Goal: Transaction & Acquisition: Purchase product/service

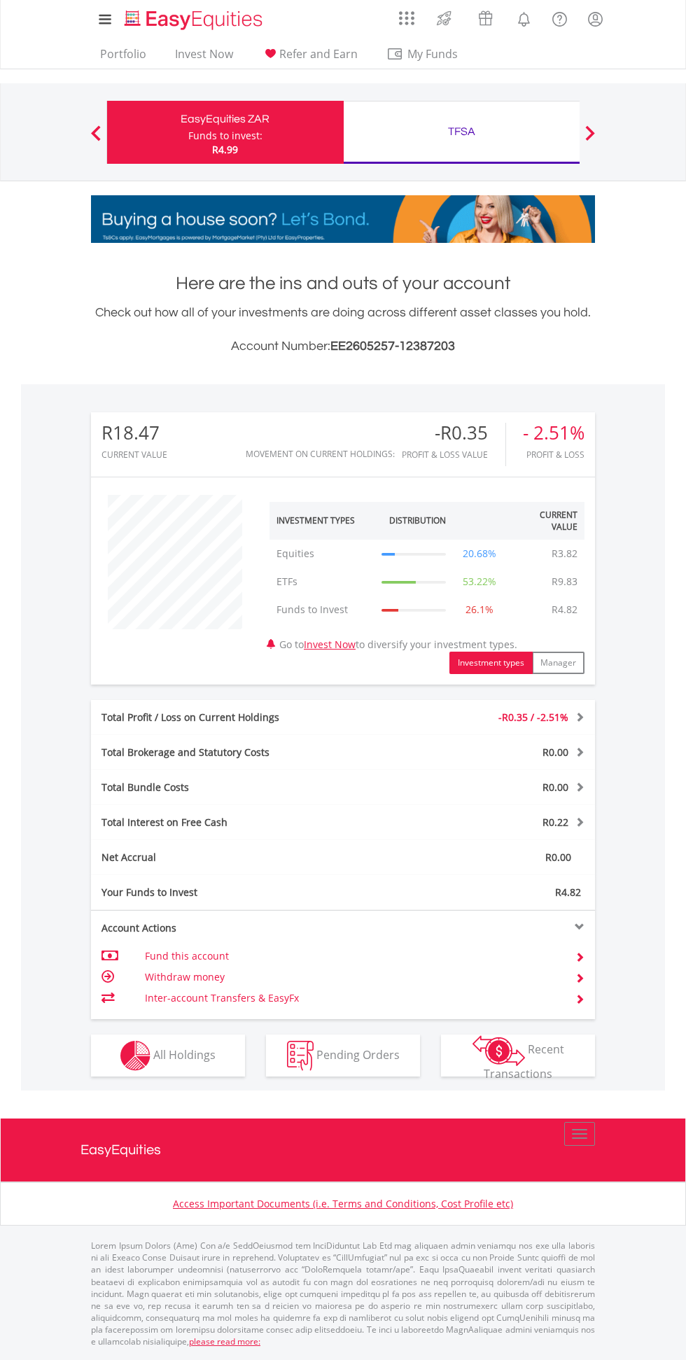
scroll to position [134, 168]
click at [106, 1069] on button "Holdings All Holdings" at bounding box center [168, 1055] width 154 height 42
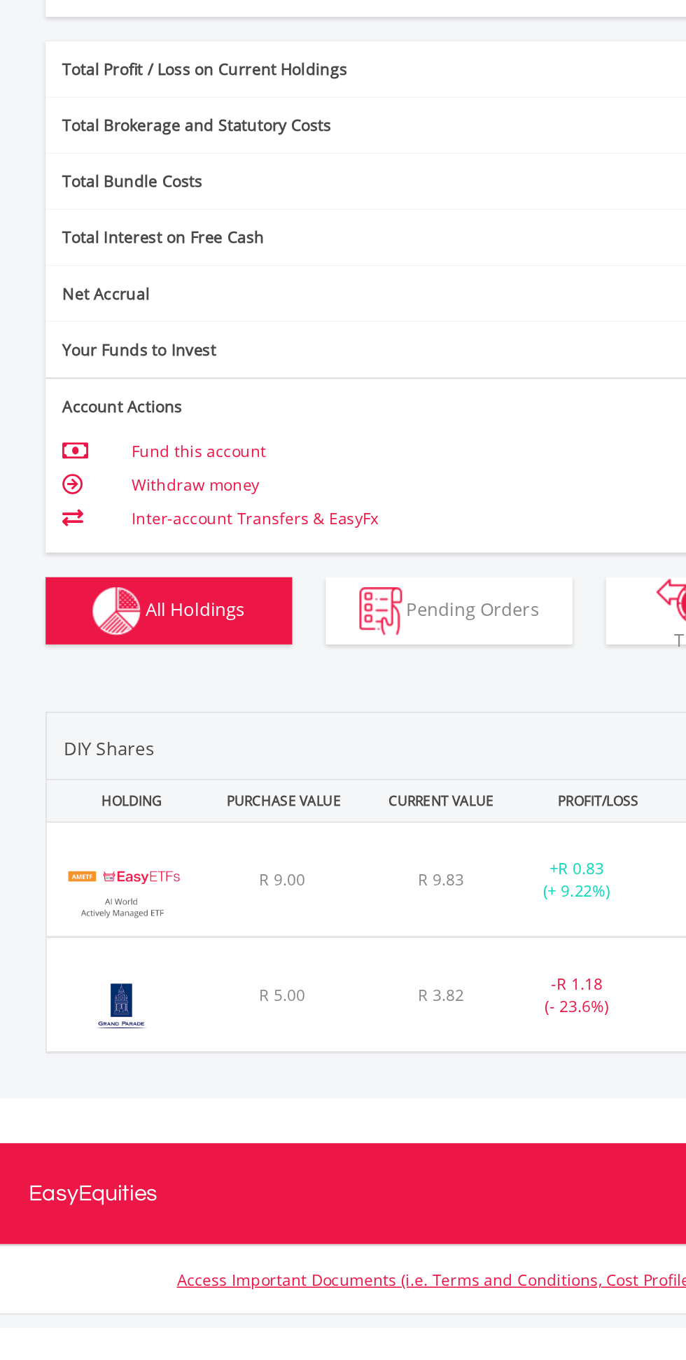
scroll to position [143, 0]
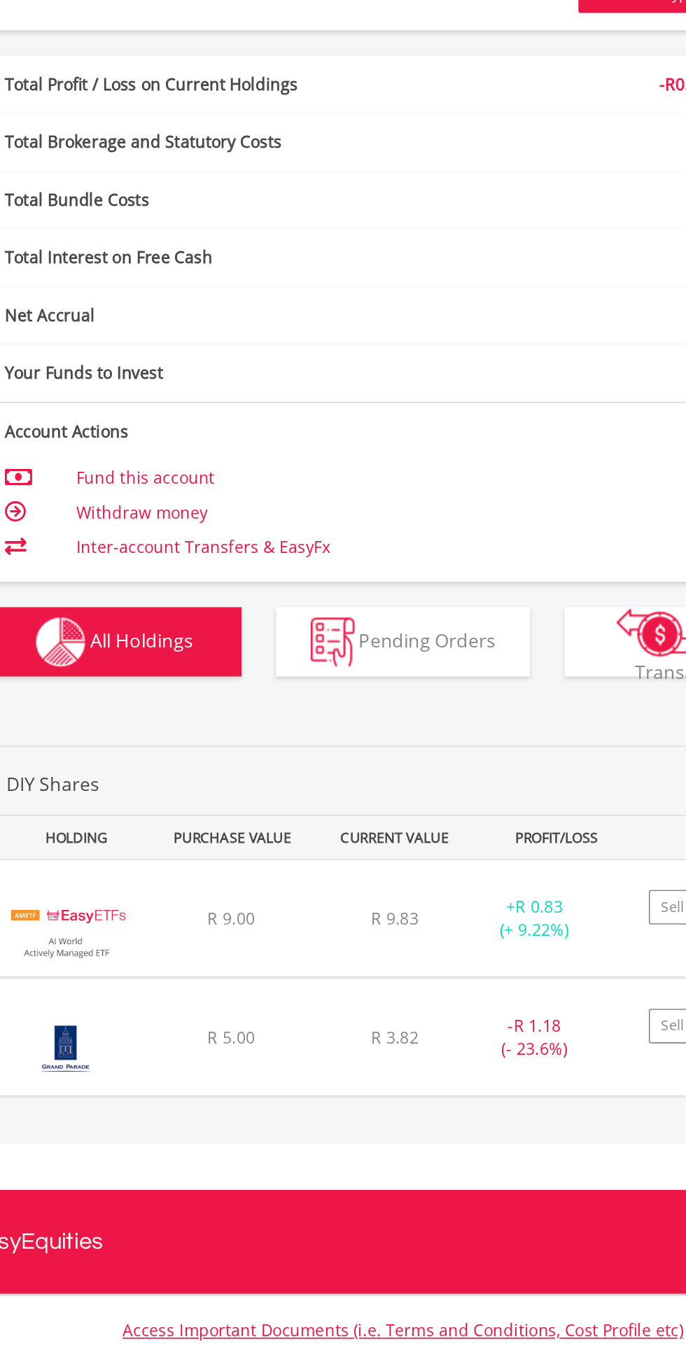
click at [154, 1139] on img at bounding box center [138, 1159] width 79 height 50
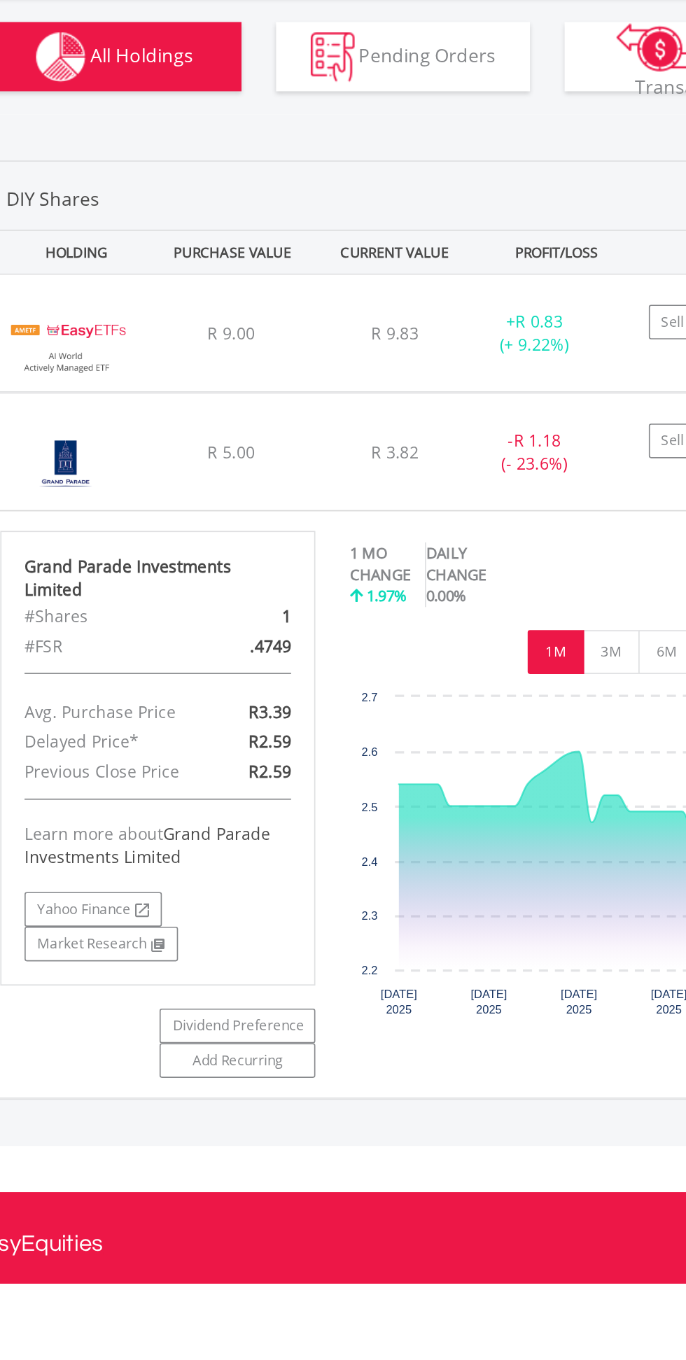
scroll to position [453, 0]
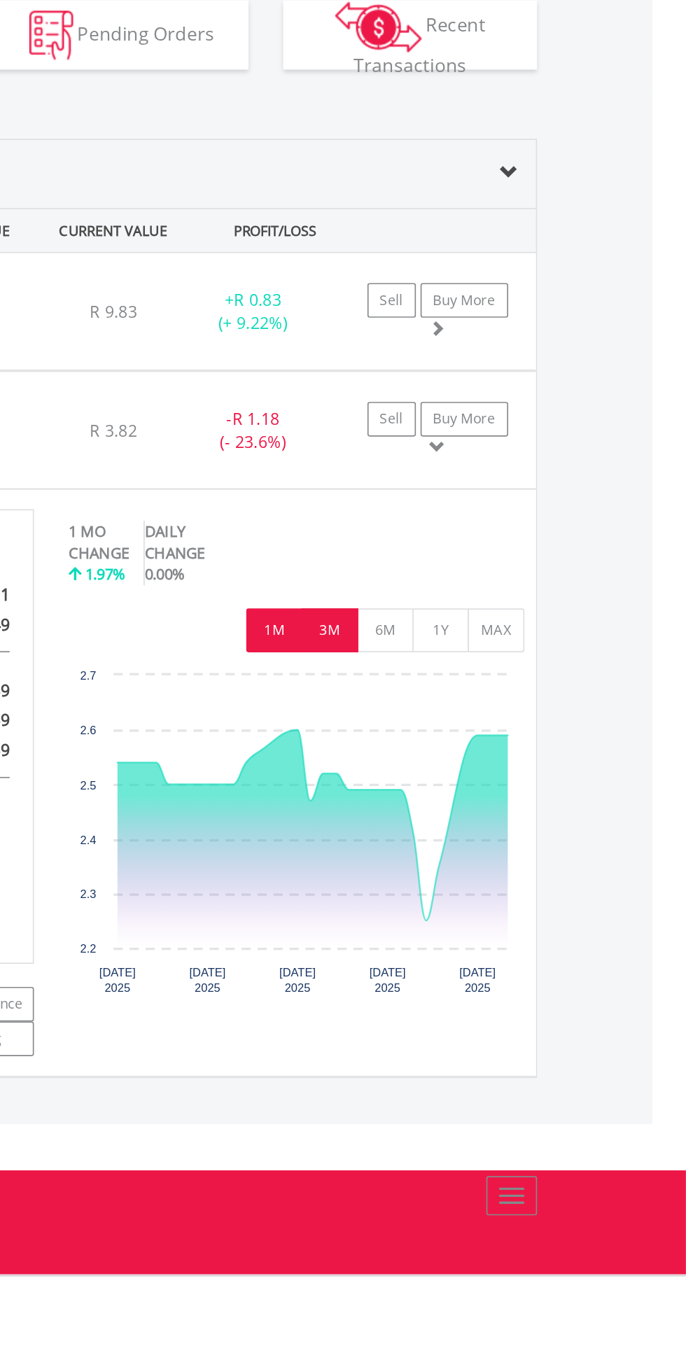
click at [476, 950] on button "3M" at bounding box center [469, 963] width 34 height 27
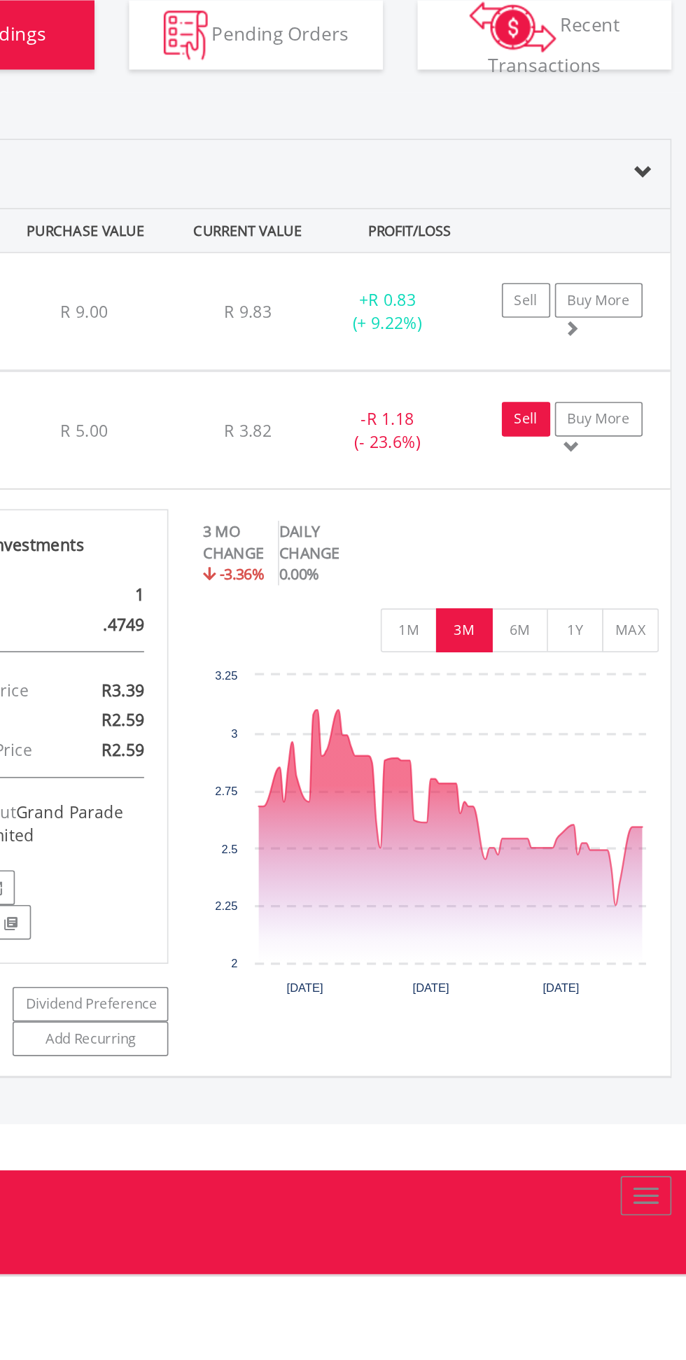
click at [508, 825] on link "Sell" at bounding box center [506, 835] width 29 height 21
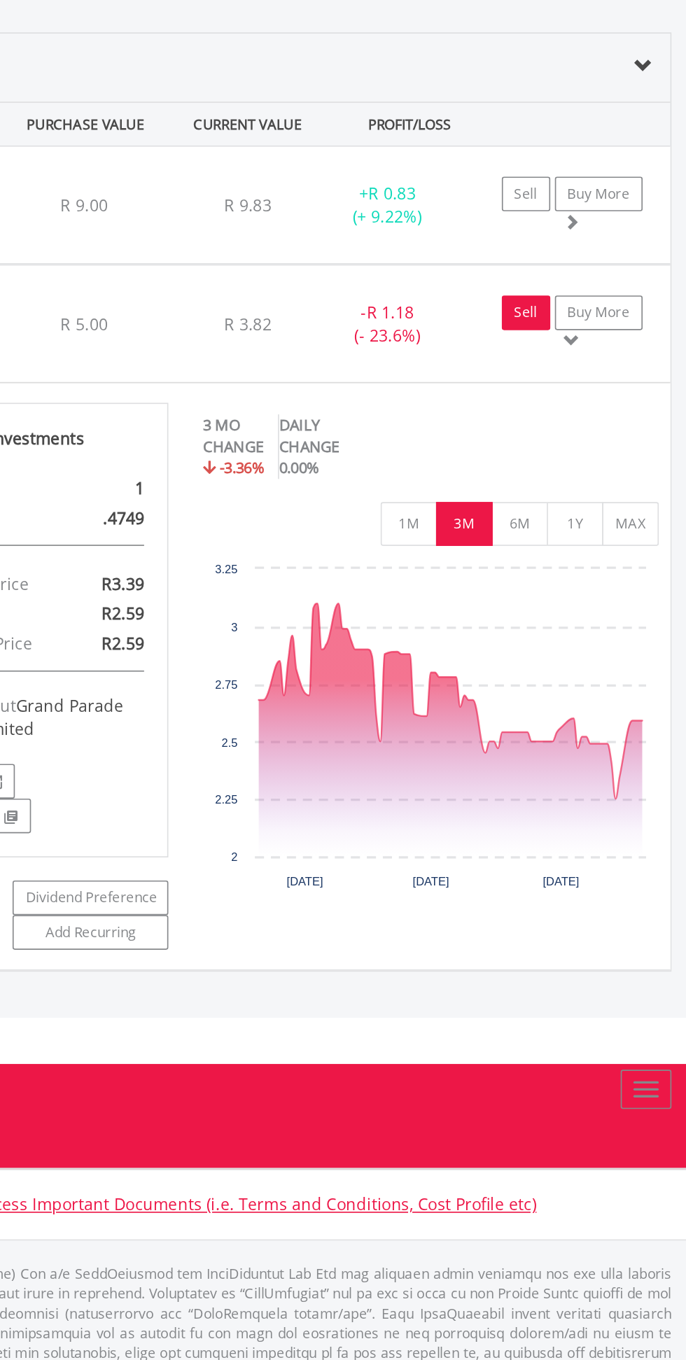
scroll to position [564, 0]
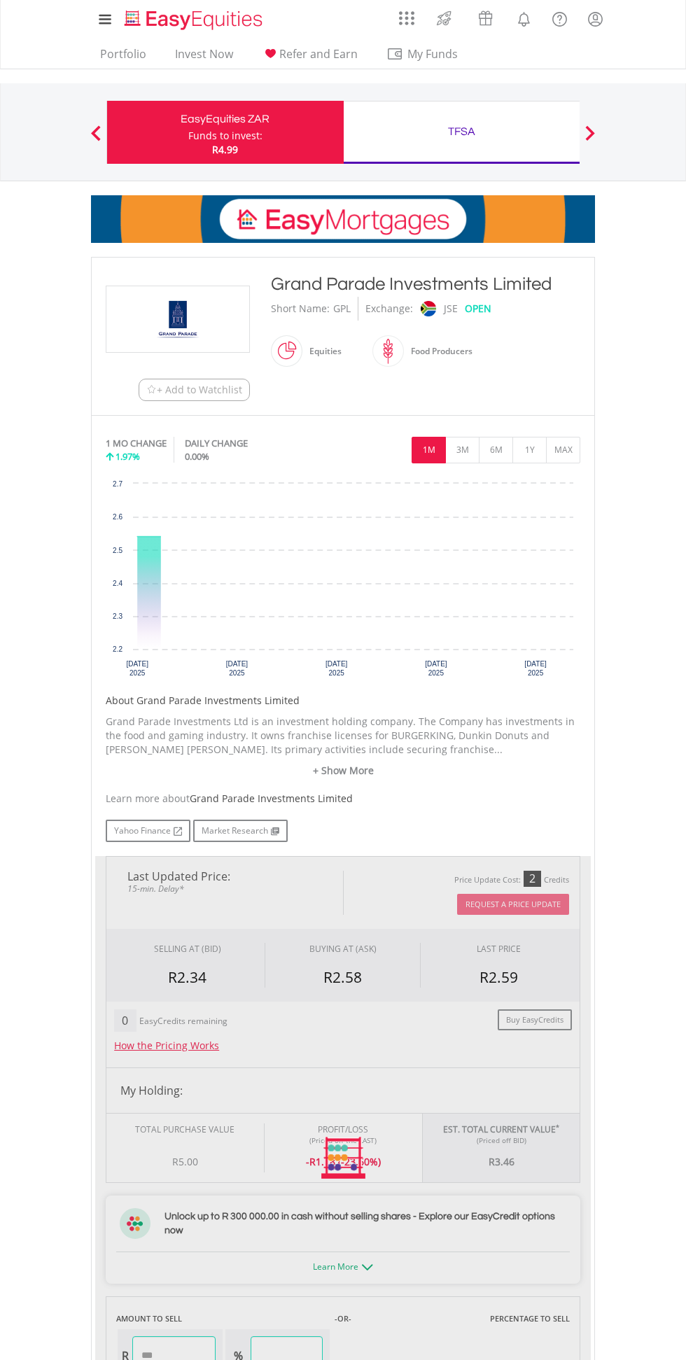
type input "****"
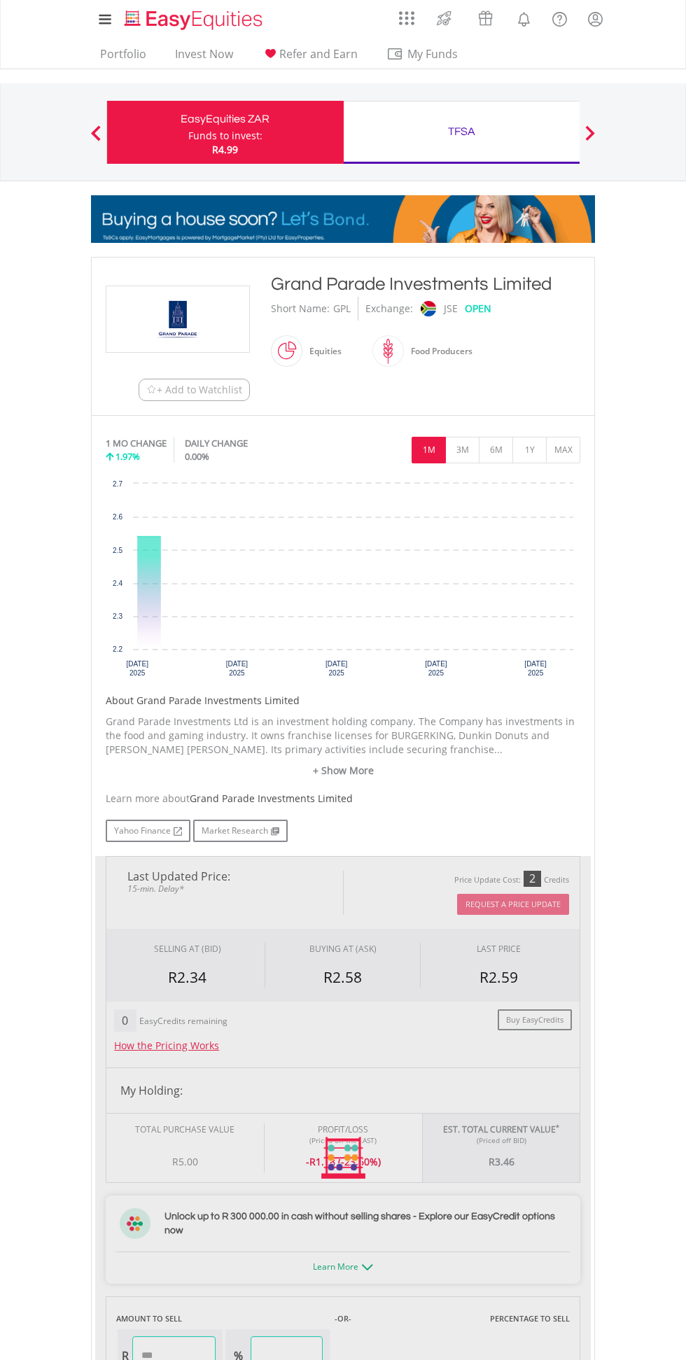
type input "******"
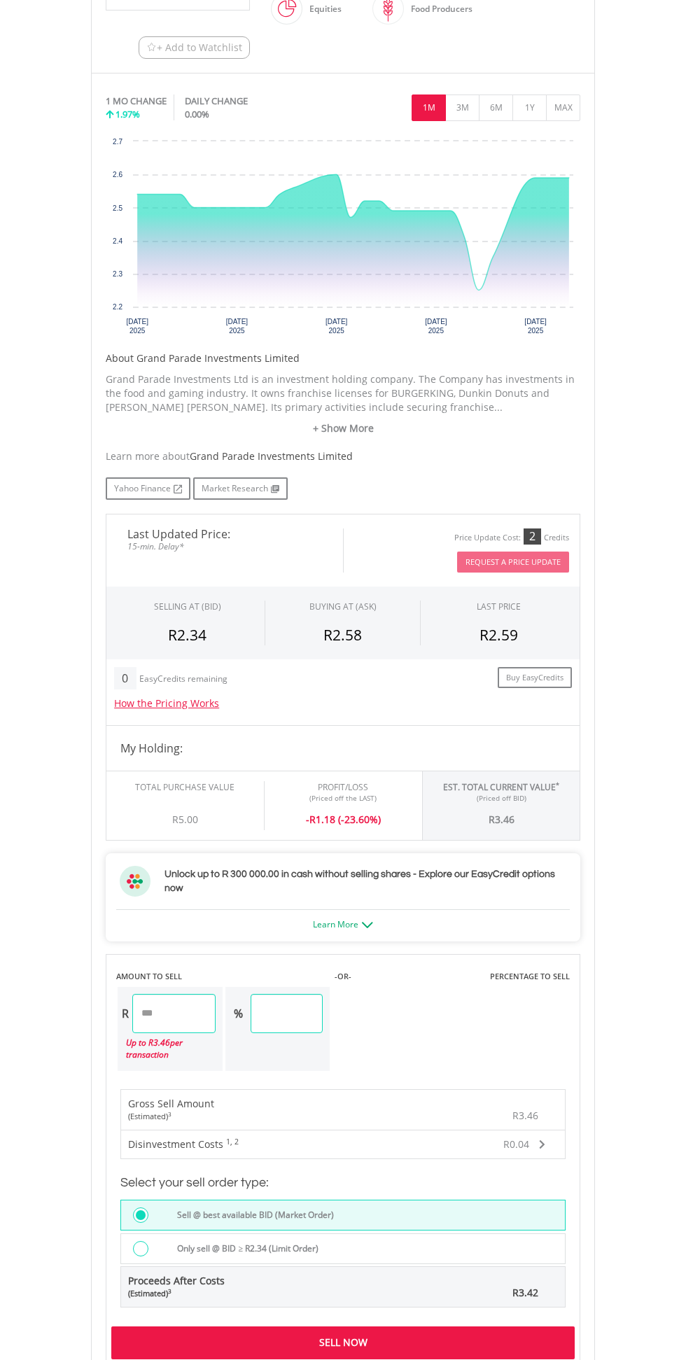
scroll to position [351, 0]
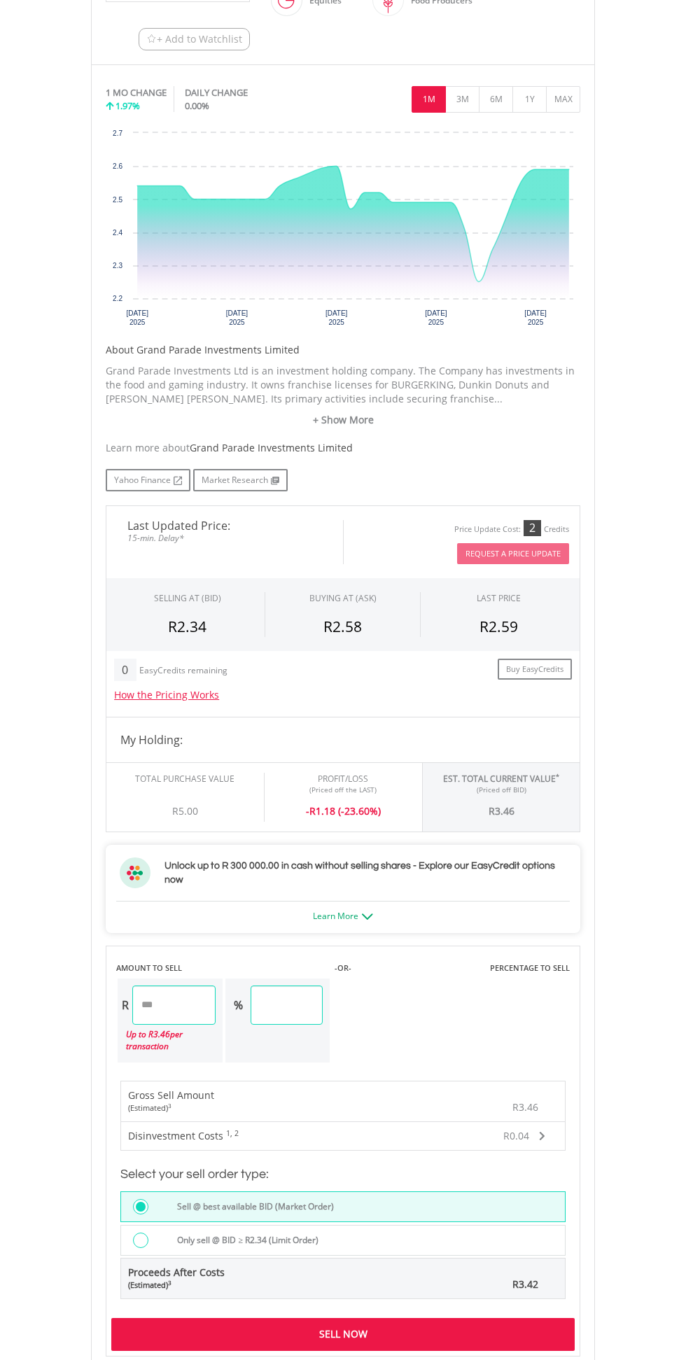
click at [538, 1318] on div "Sell Now" at bounding box center [342, 1334] width 463 height 32
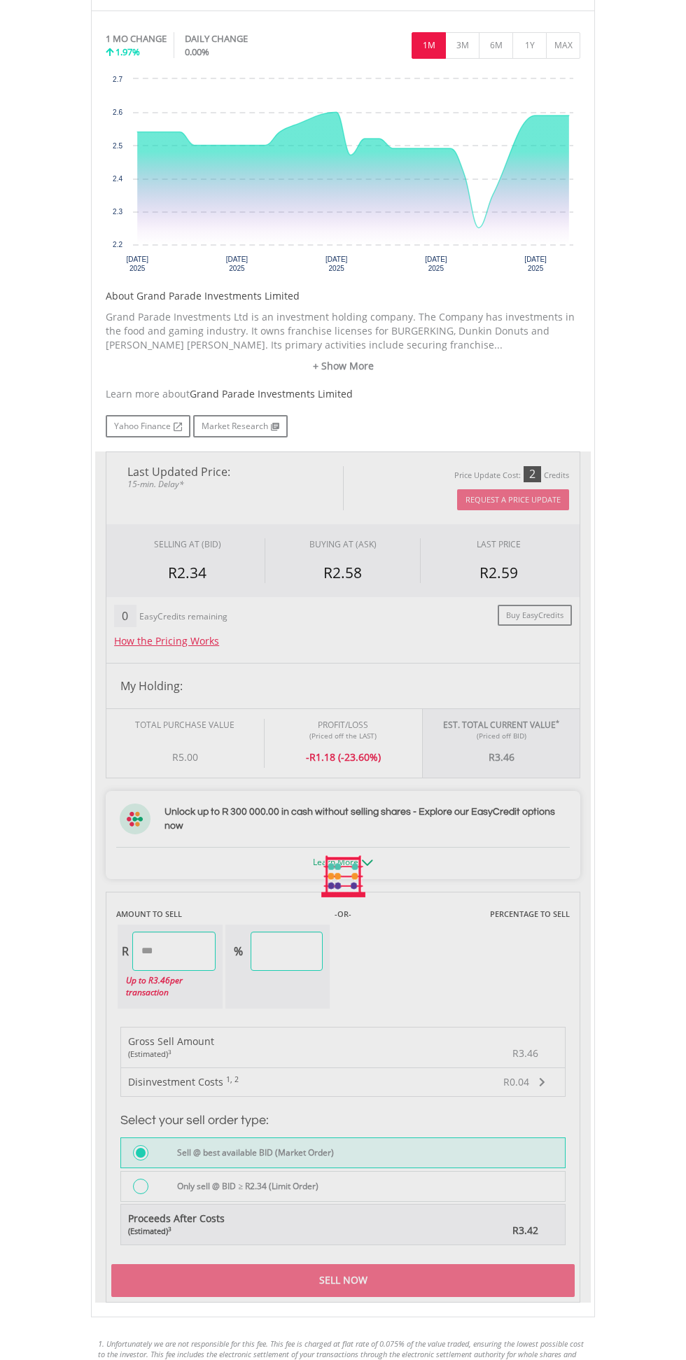
scroll to position [444, 0]
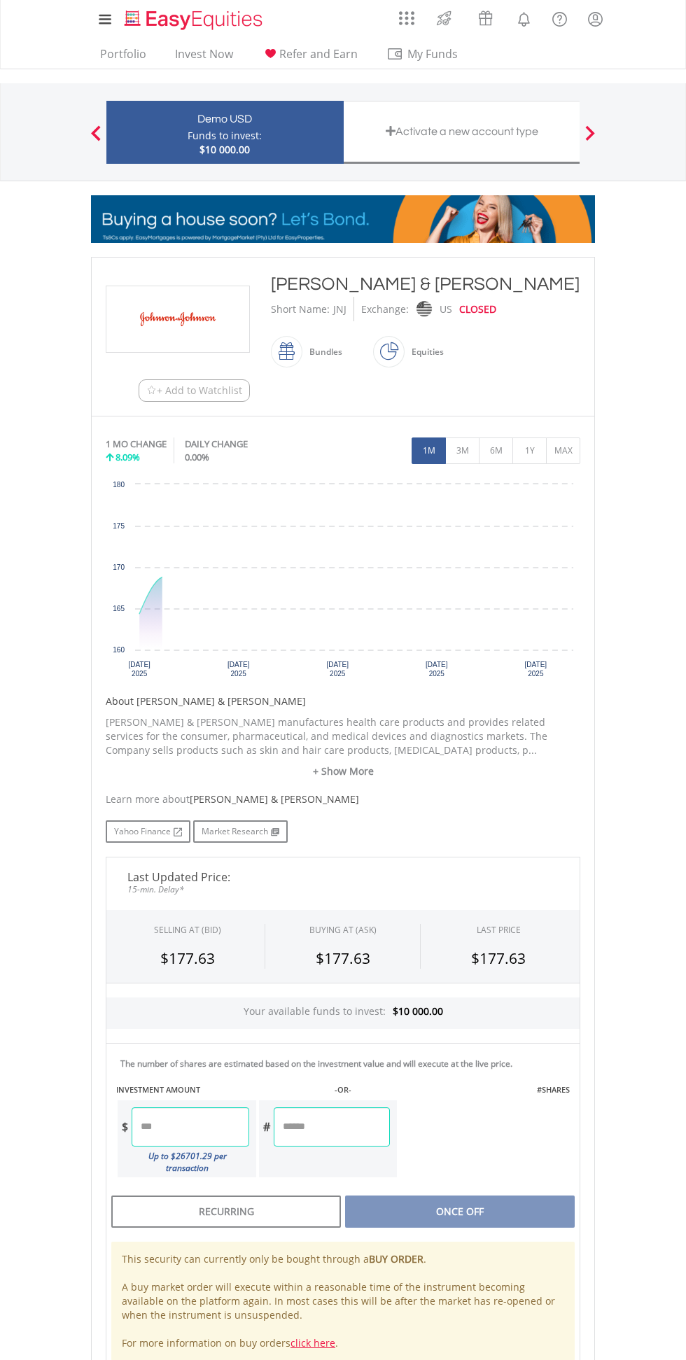
click at [216, 924] on div "SELLING AT (BID)" at bounding box center [187, 930] width 67 height 12
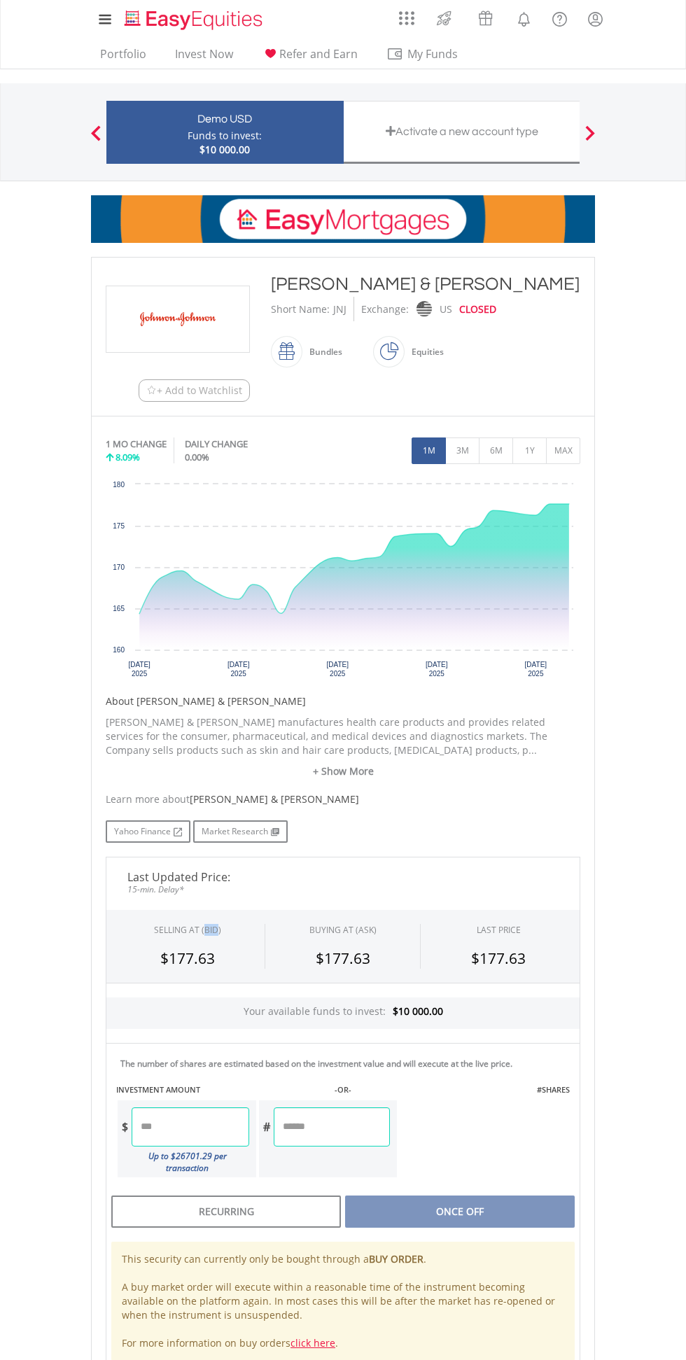
click at [232, 1119] on input "number" at bounding box center [190, 1126] width 117 height 39
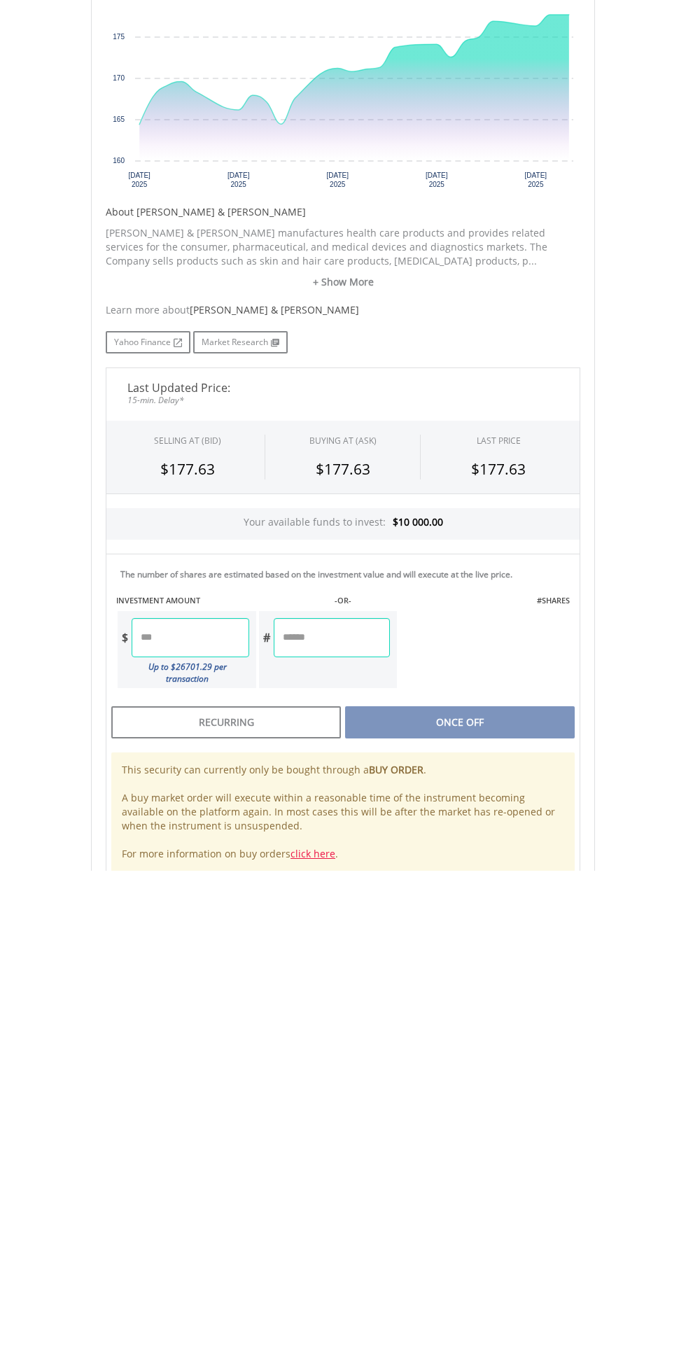
scroll to position [101, 0]
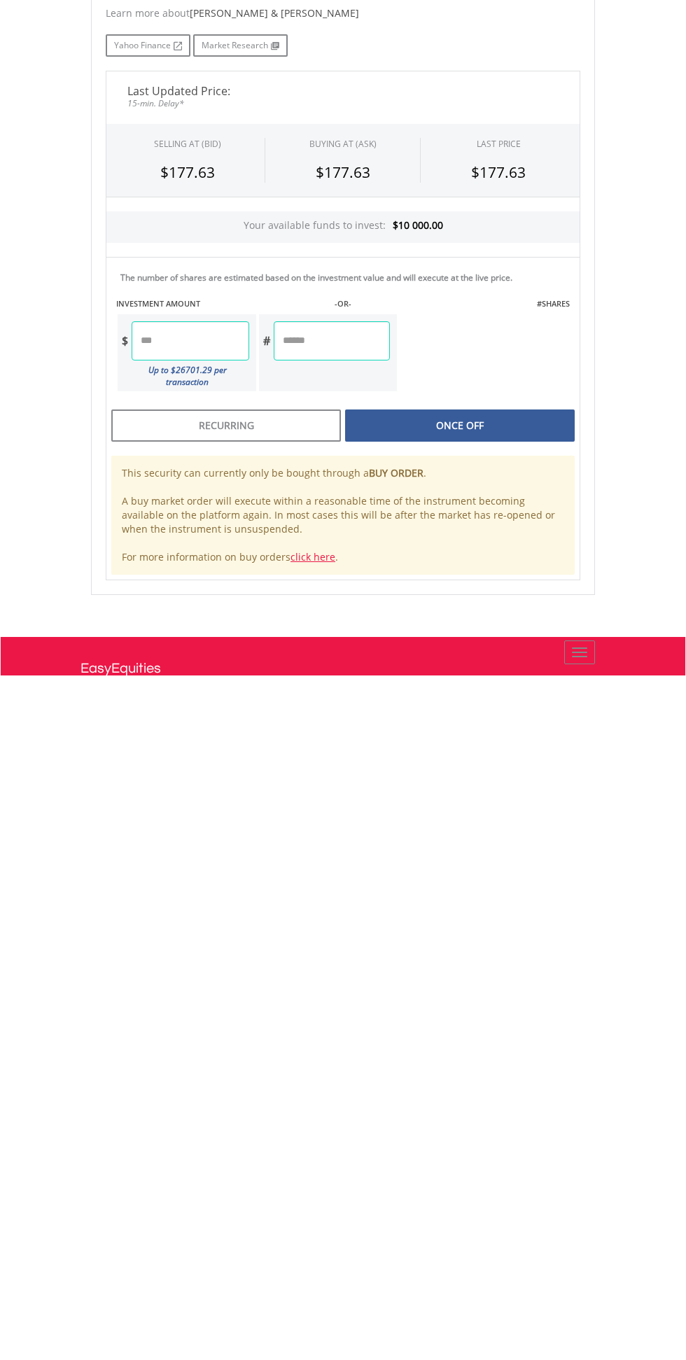
type input "*"
click at [535, 1085] on div "Last Updated Price: 15-min. Delay* SELLING AT (BID) BUYING AT (ASK) LAST PRICE …" at bounding box center [342, 1010] width 495 height 509
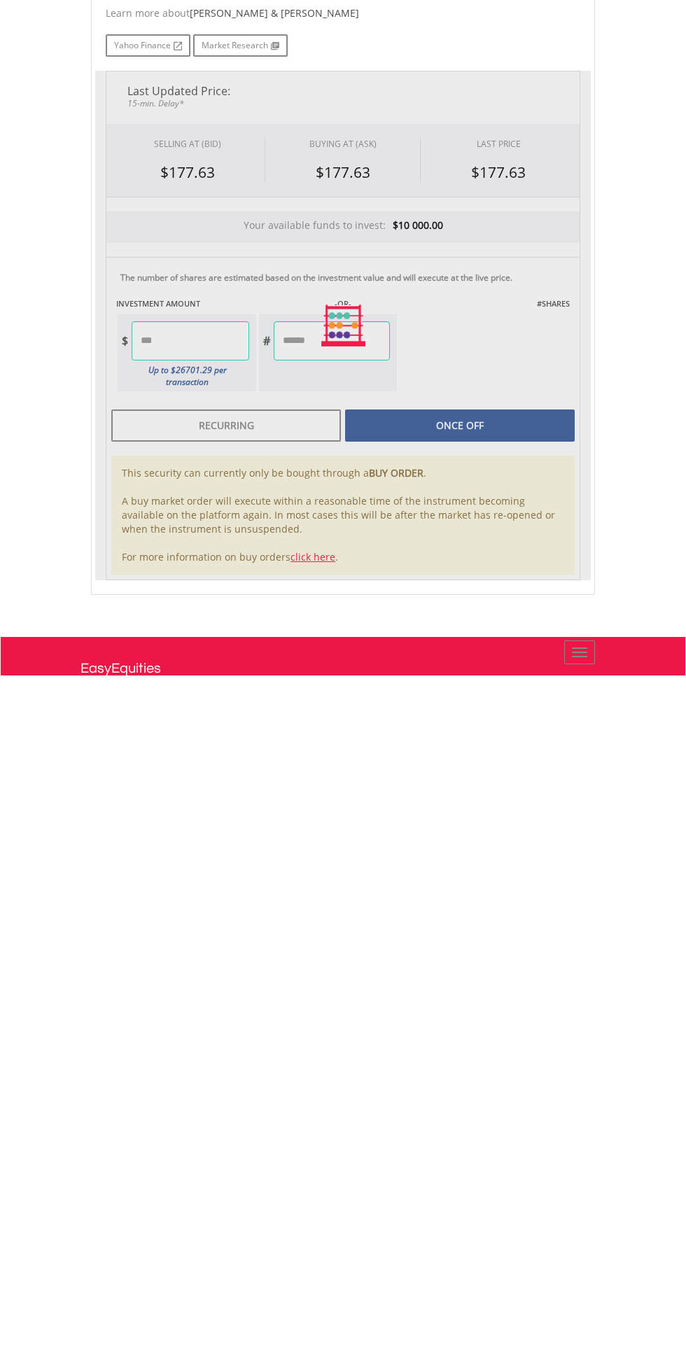
type input "*****"
type input "******"
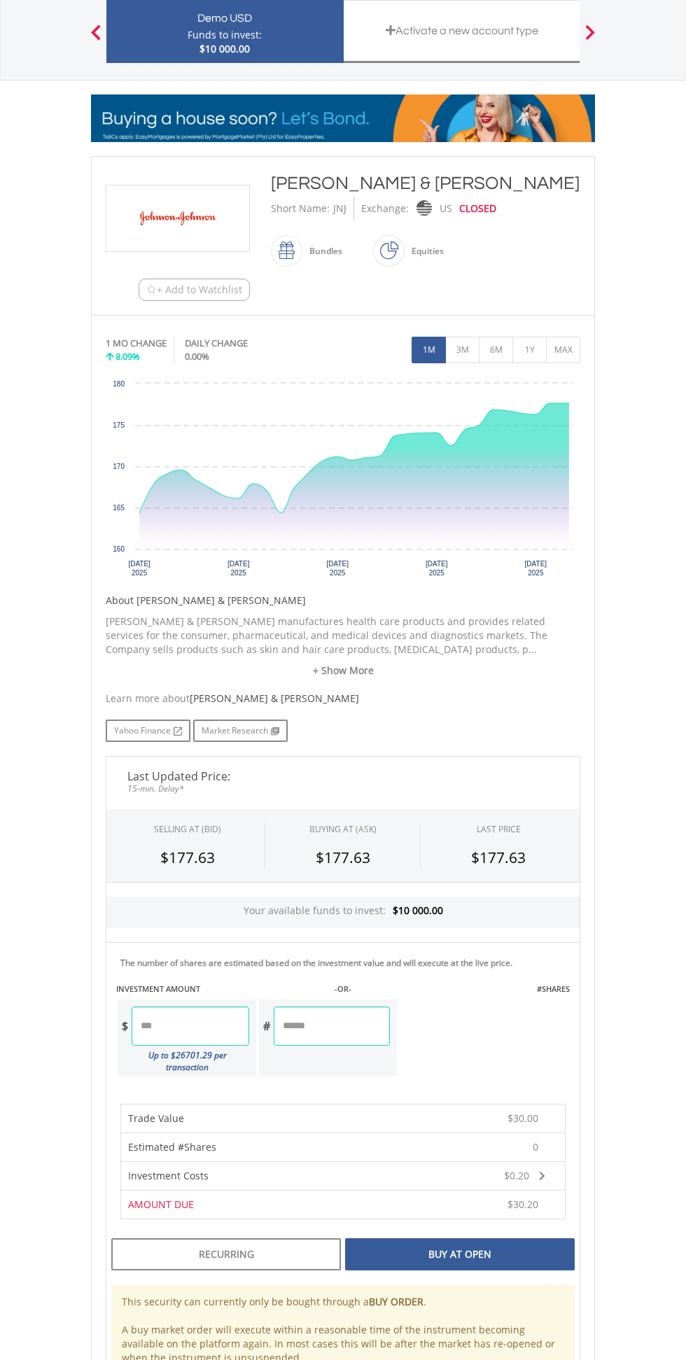
click at [455, 1241] on div "Buy At Open" at bounding box center [460, 1254] width 230 height 32
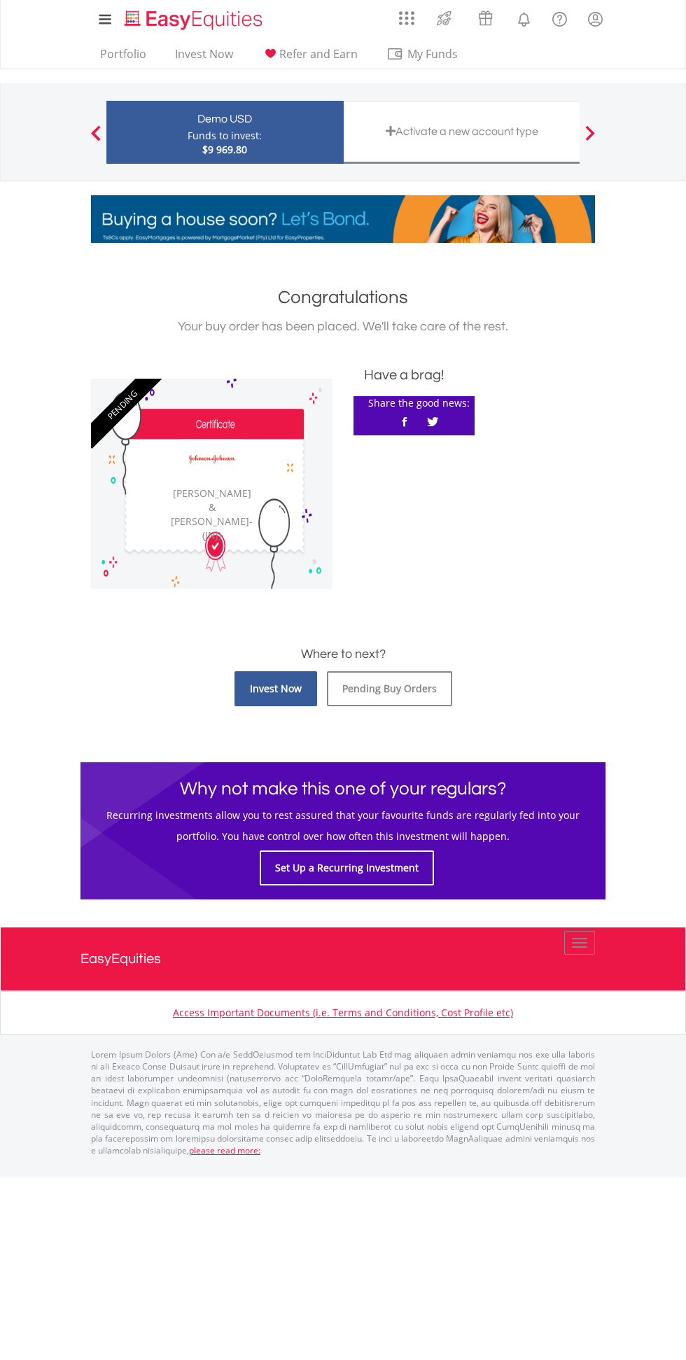
click at [292, 700] on link "Invest Now" at bounding box center [275, 688] width 83 height 35
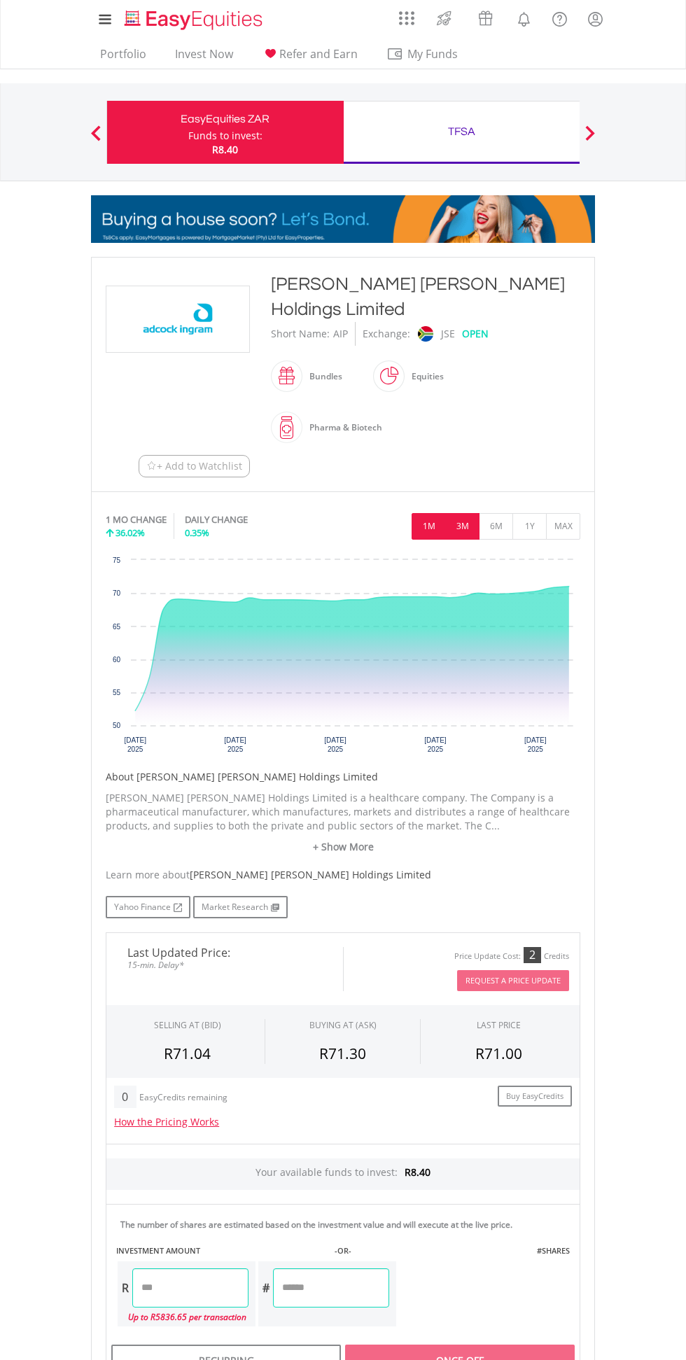
click at [460, 513] on button "3M" at bounding box center [462, 526] width 34 height 27
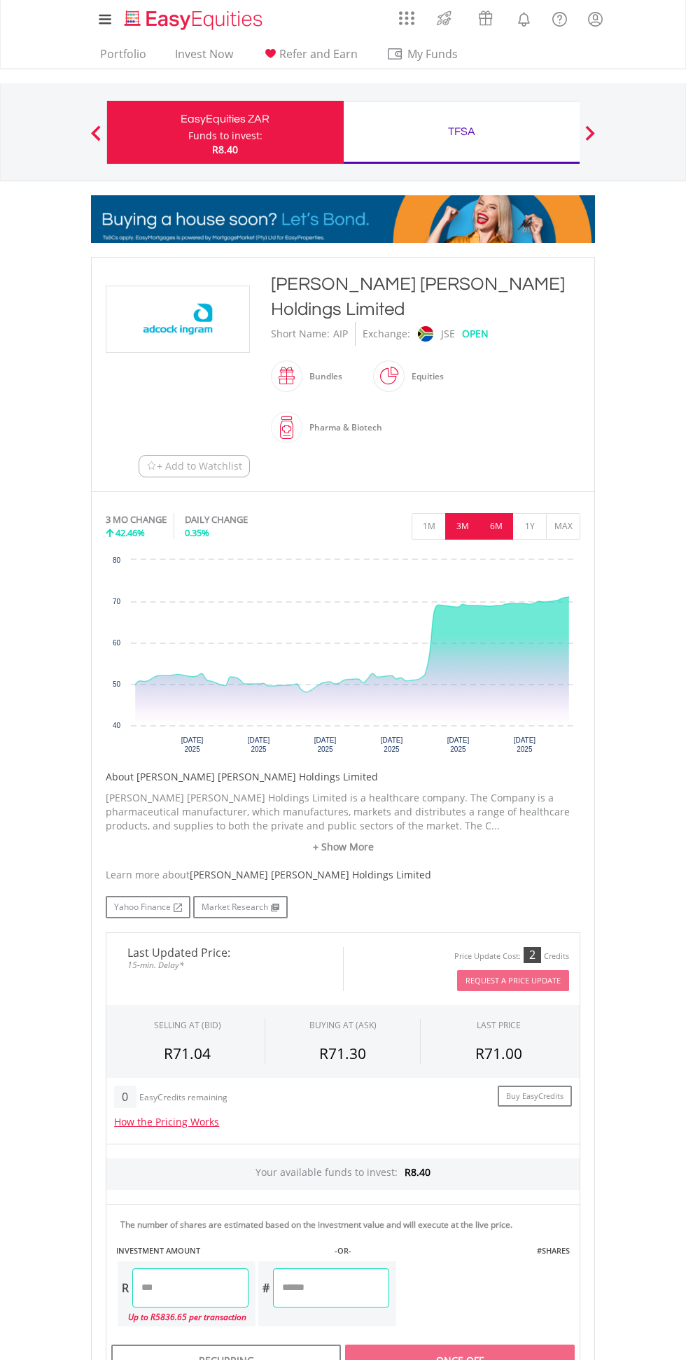
click at [495, 513] on button "6M" at bounding box center [496, 526] width 34 height 27
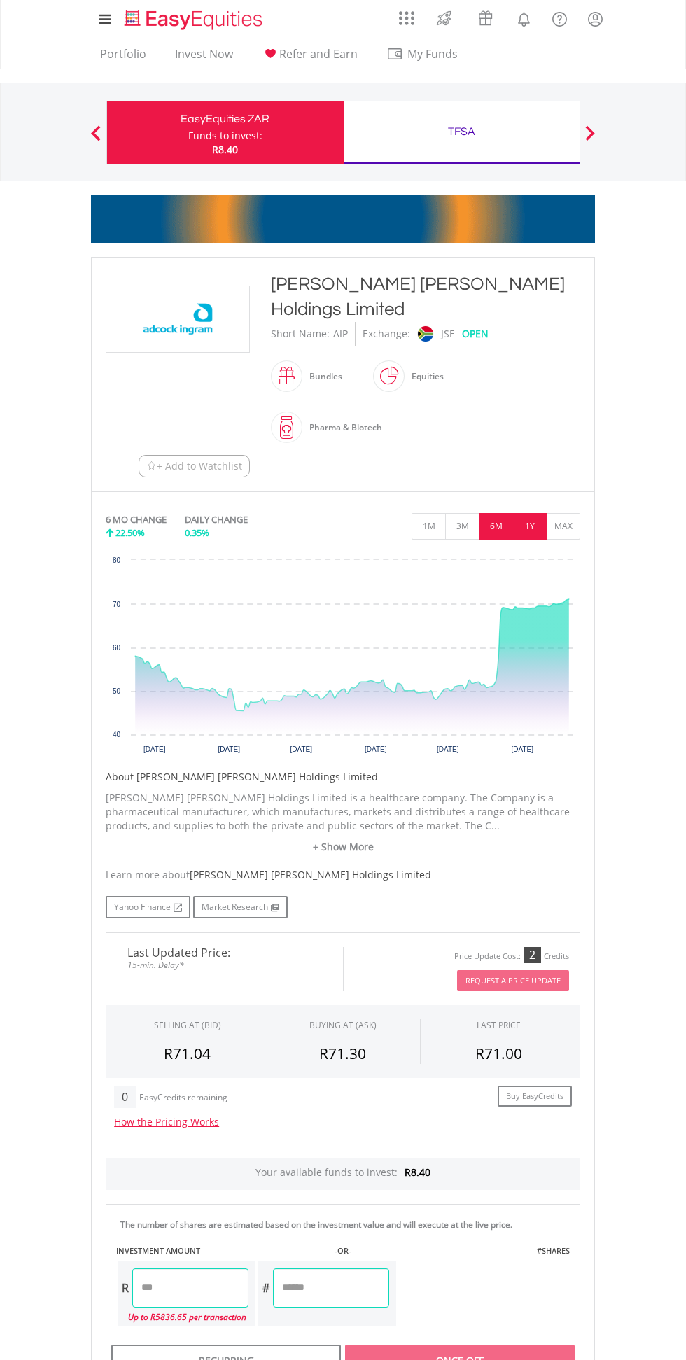
click at [529, 513] on button "1Y" at bounding box center [529, 526] width 34 height 27
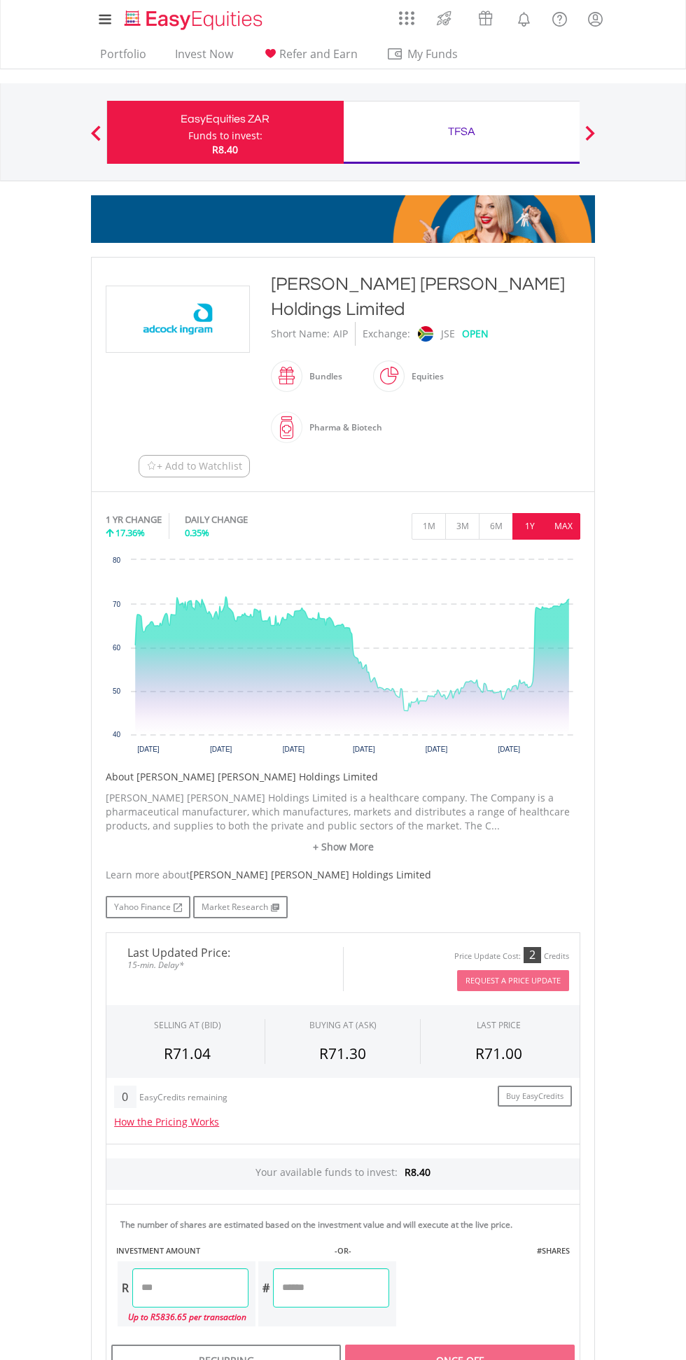
click at [576, 513] on button "MAX" at bounding box center [563, 526] width 34 height 27
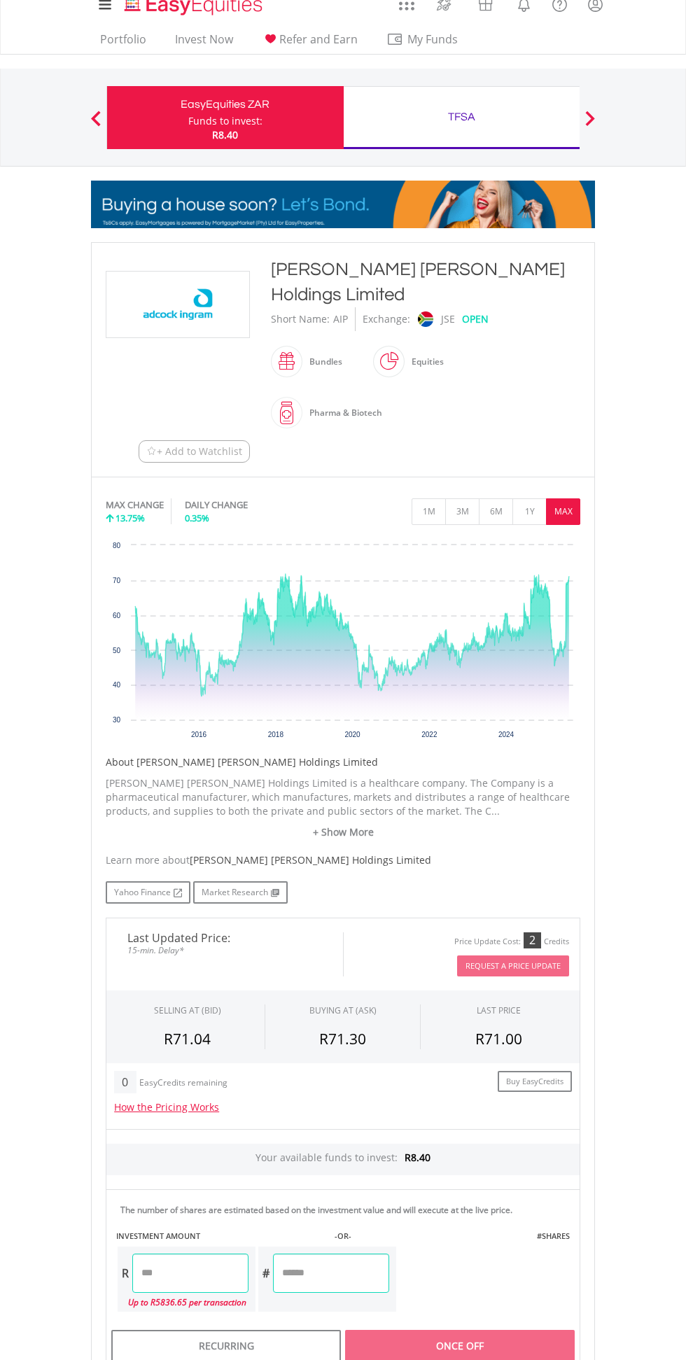
scroll to position [15, 0]
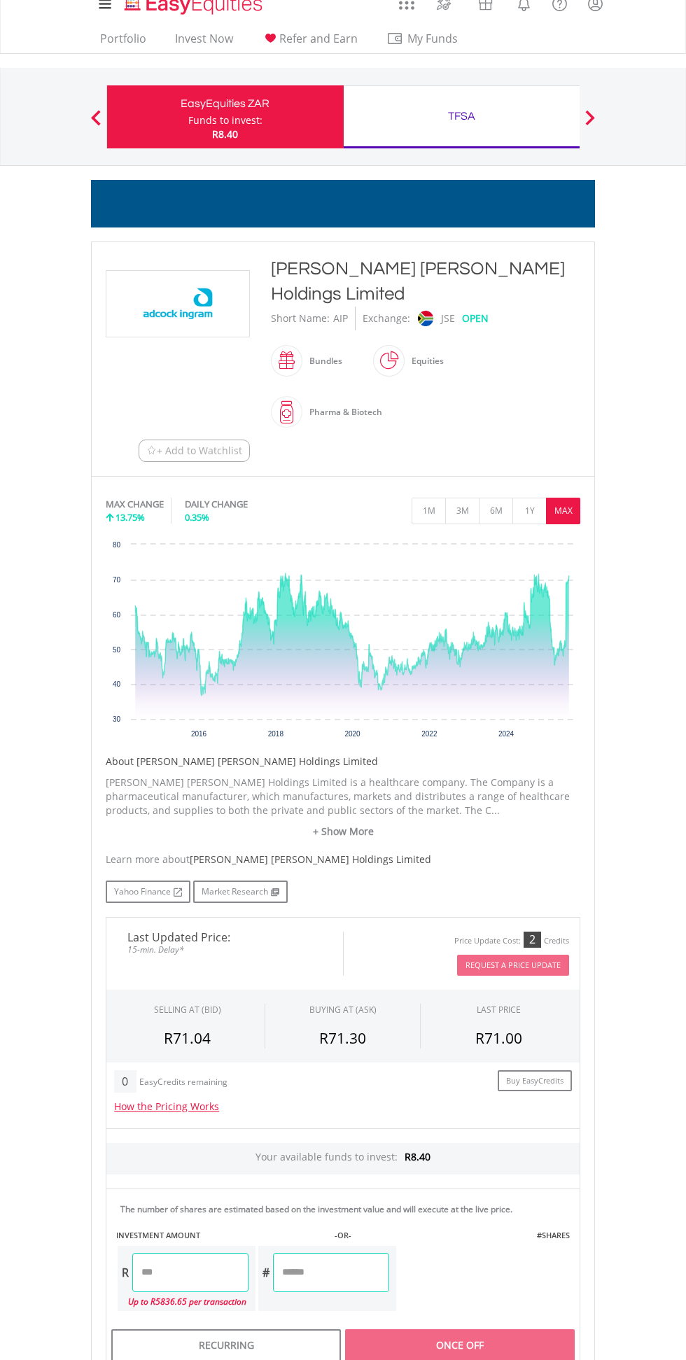
click at [218, 1252] on input "number" at bounding box center [190, 1271] width 116 height 39
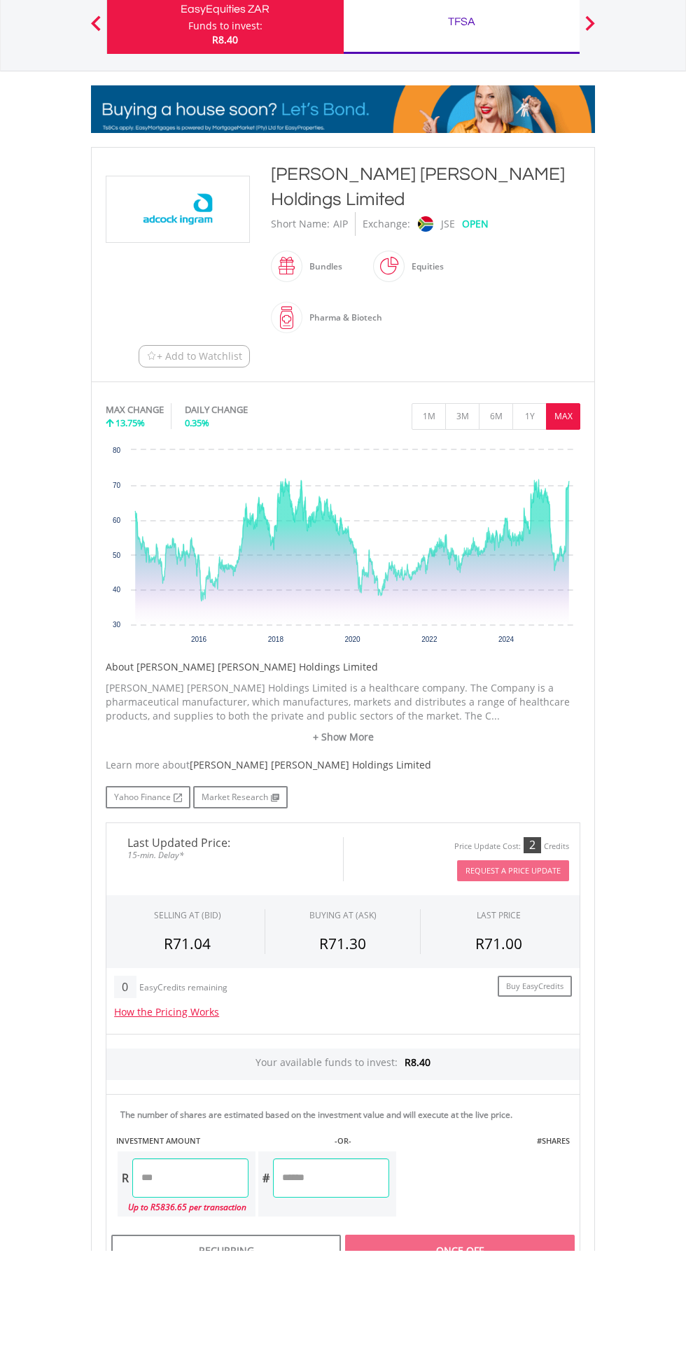
scroll to position [236, 0]
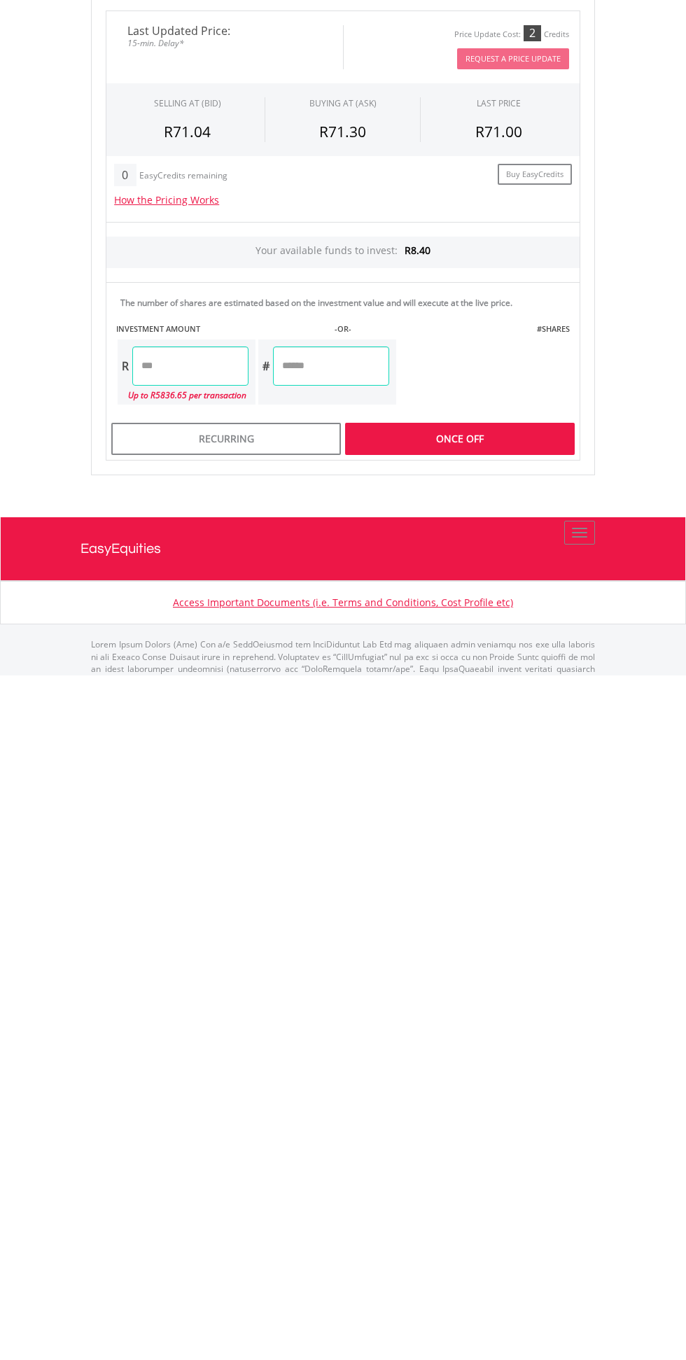
click at [568, 1096] on div "Last Updated Price: 15-min. Delay* Price Update Cost: 2 Credits Request A Price…" at bounding box center [342, 921] width 495 height 450
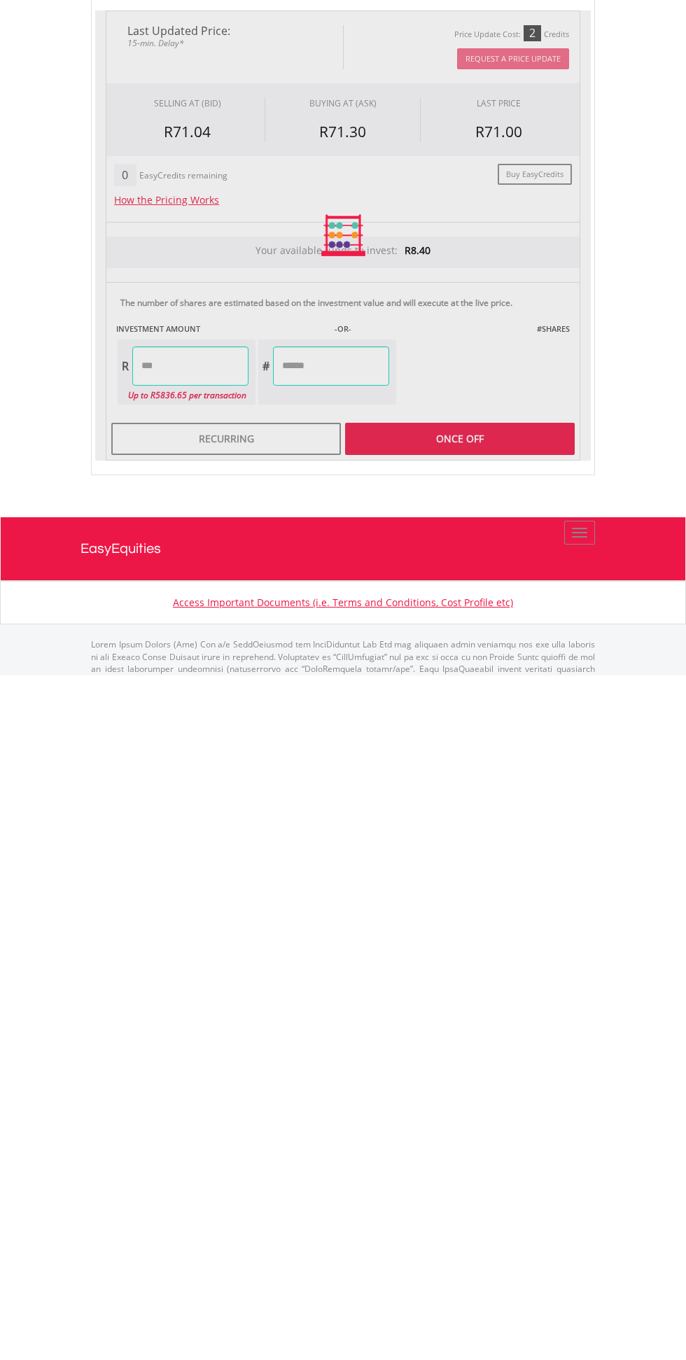
type input "****"
type input "******"
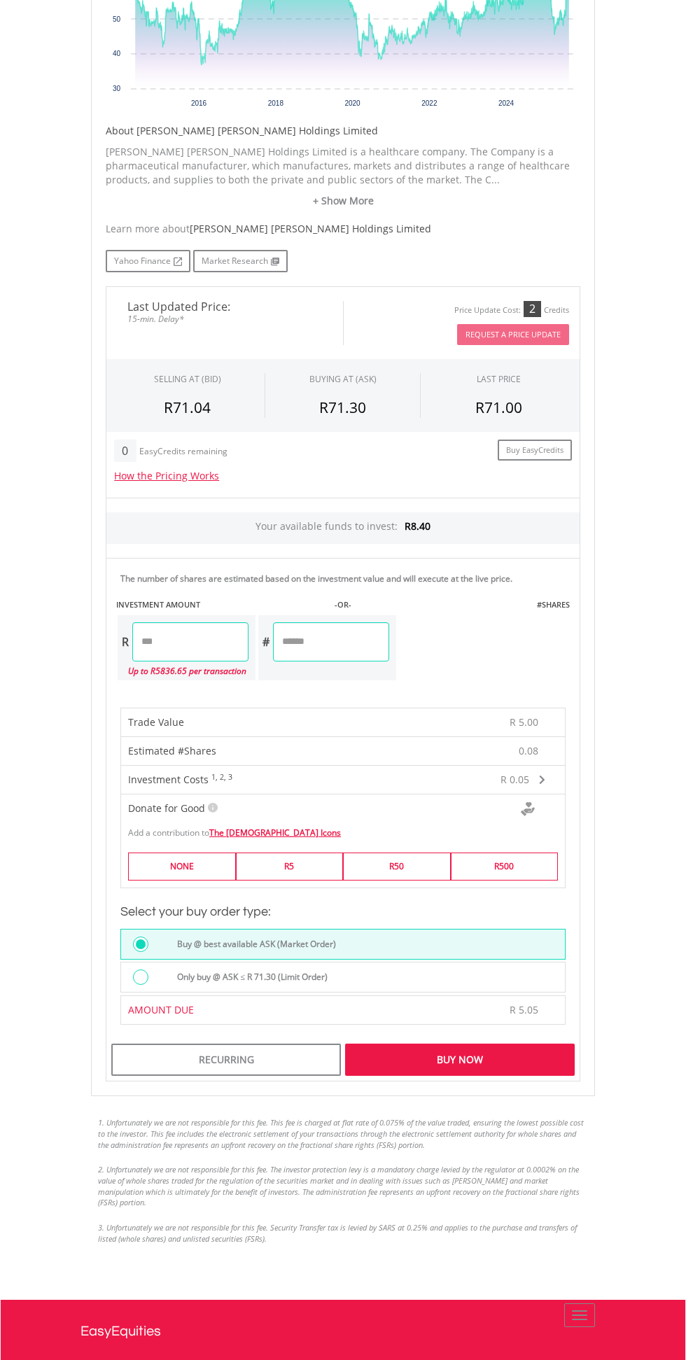
scroll to position [652, 0]
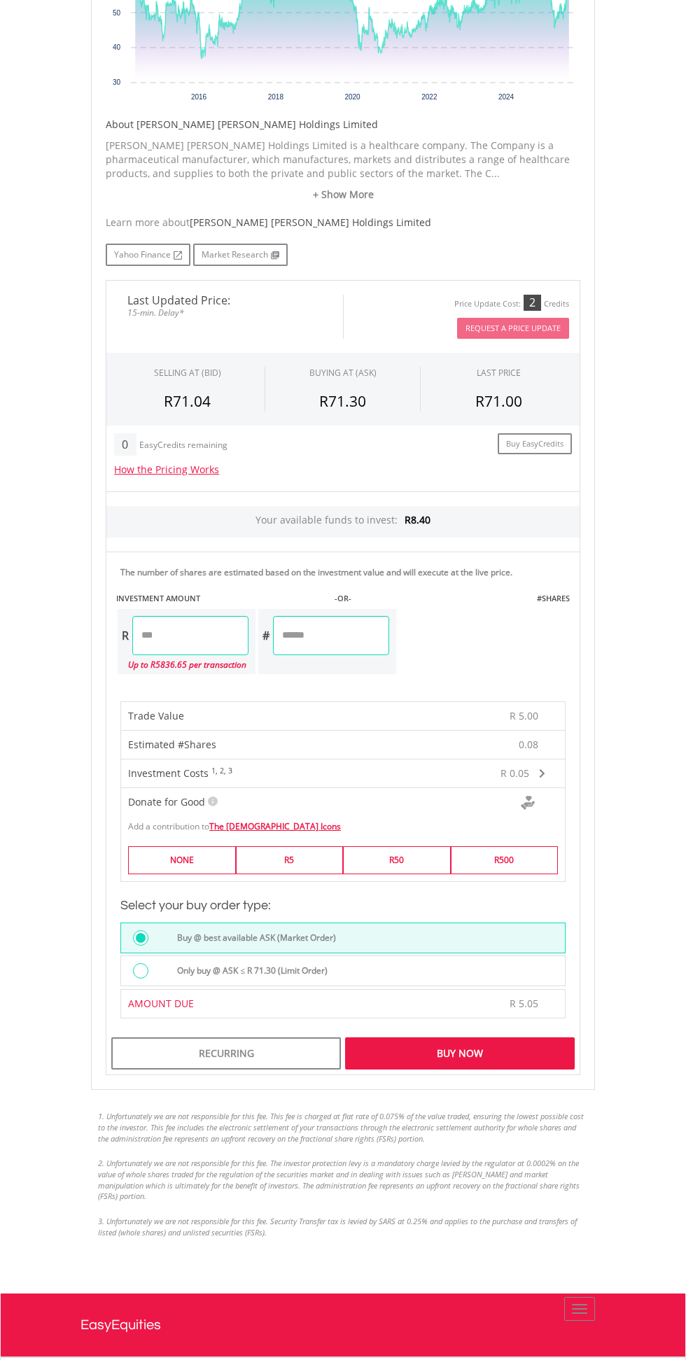
click at [502, 1037] on div "Buy Now" at bounding box center [460, 1053] width 230 height 32
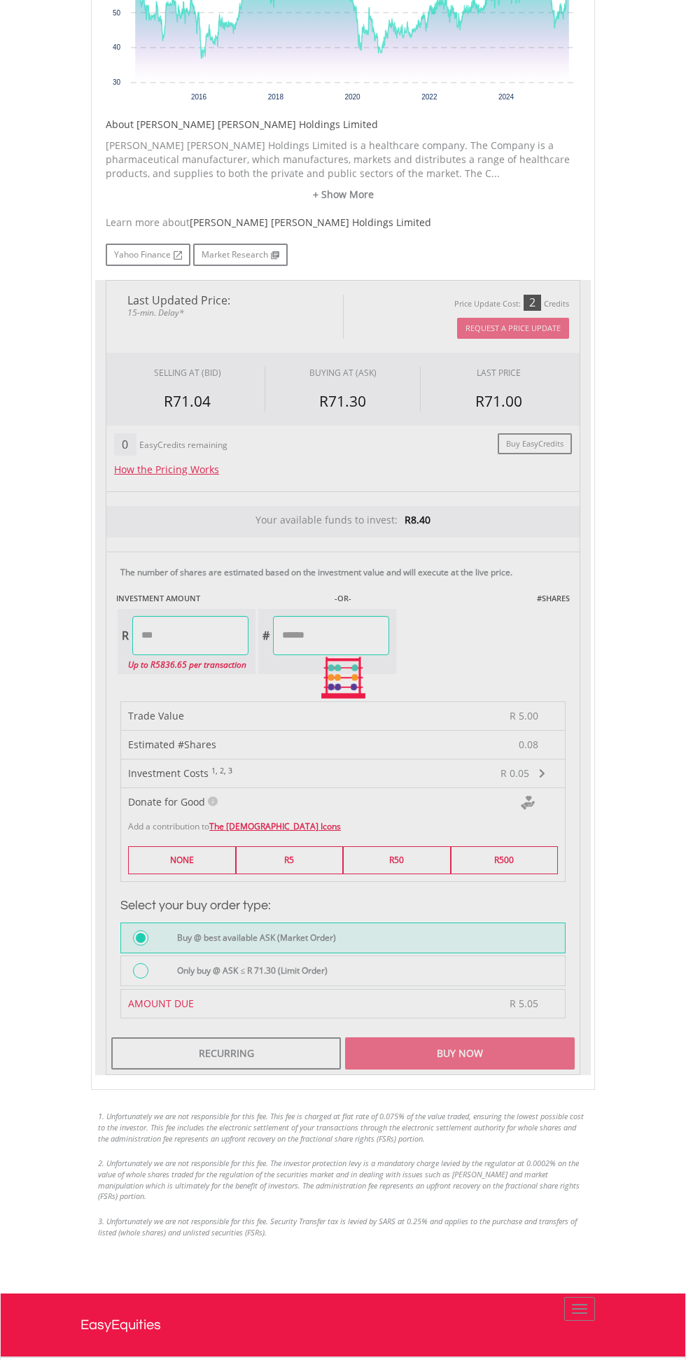
scroll to position [745, 0]
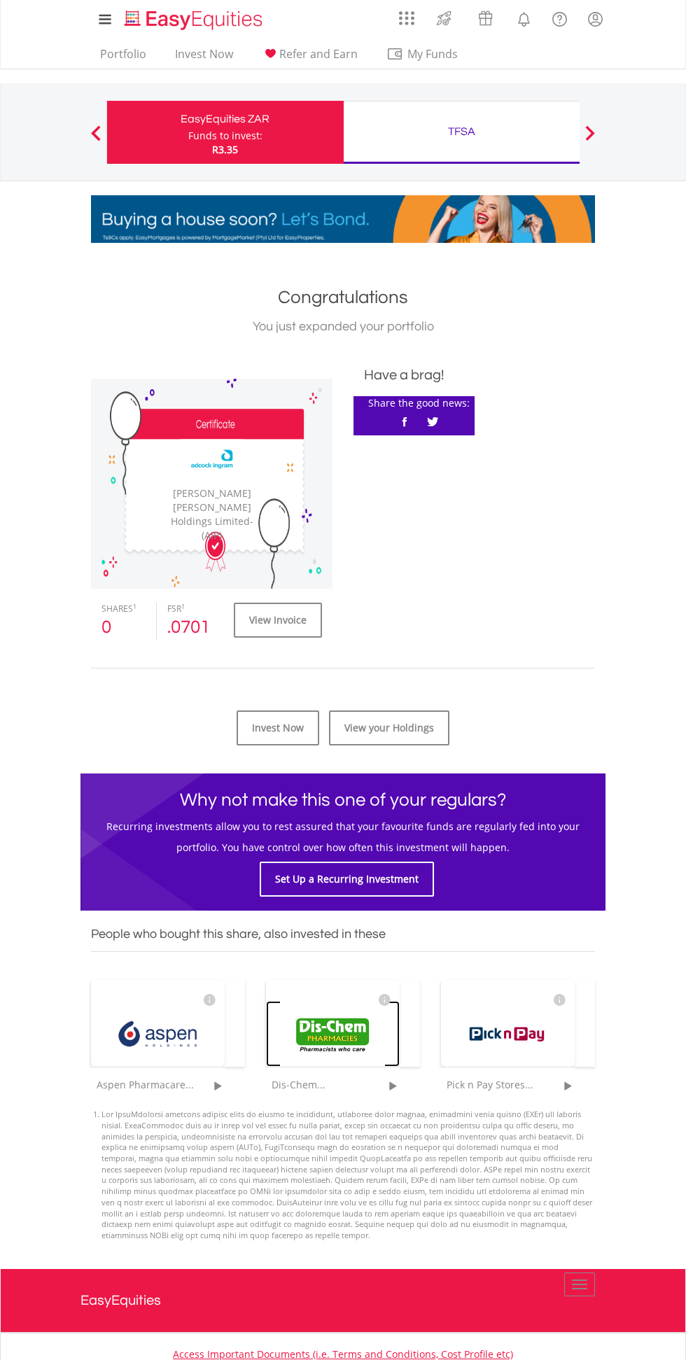
click at [345, 1079] on div "Dis-Chem..." at bounding box center [323, 1085] width 104 height 14
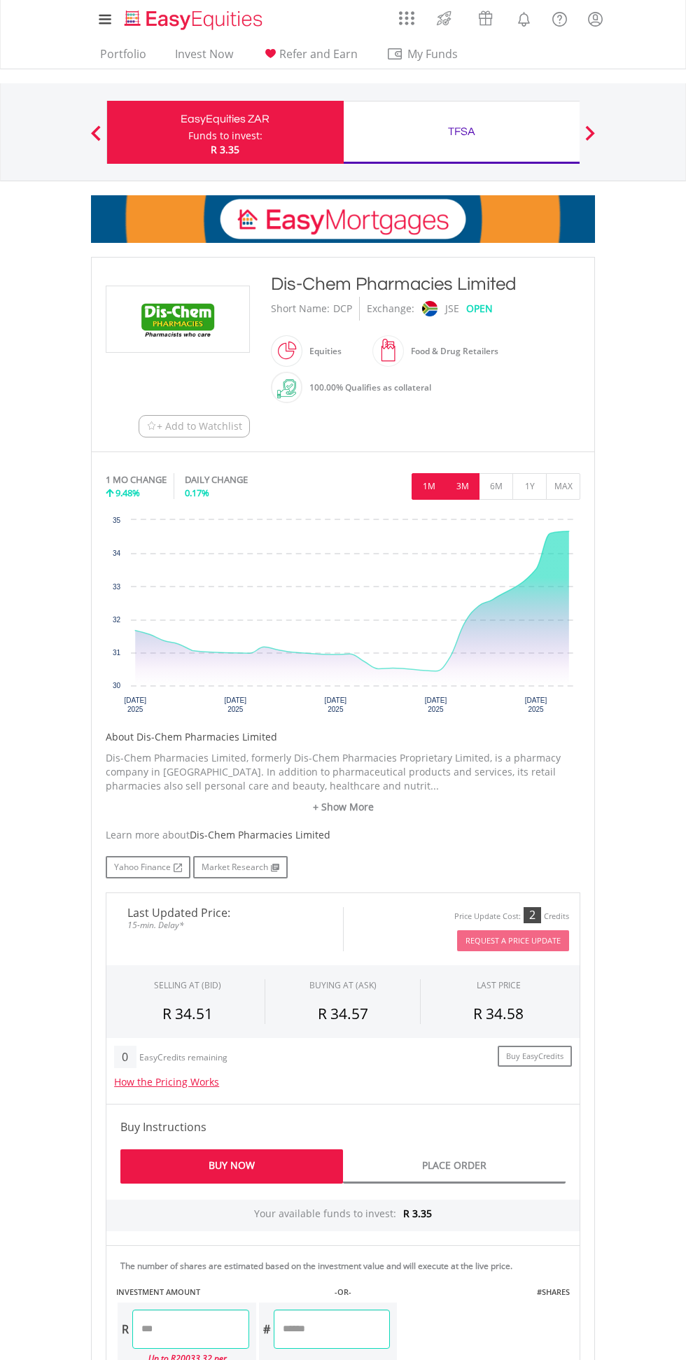
click at [478, 483] on button "3M" at bounding box center [462, 486] width 34 height 27
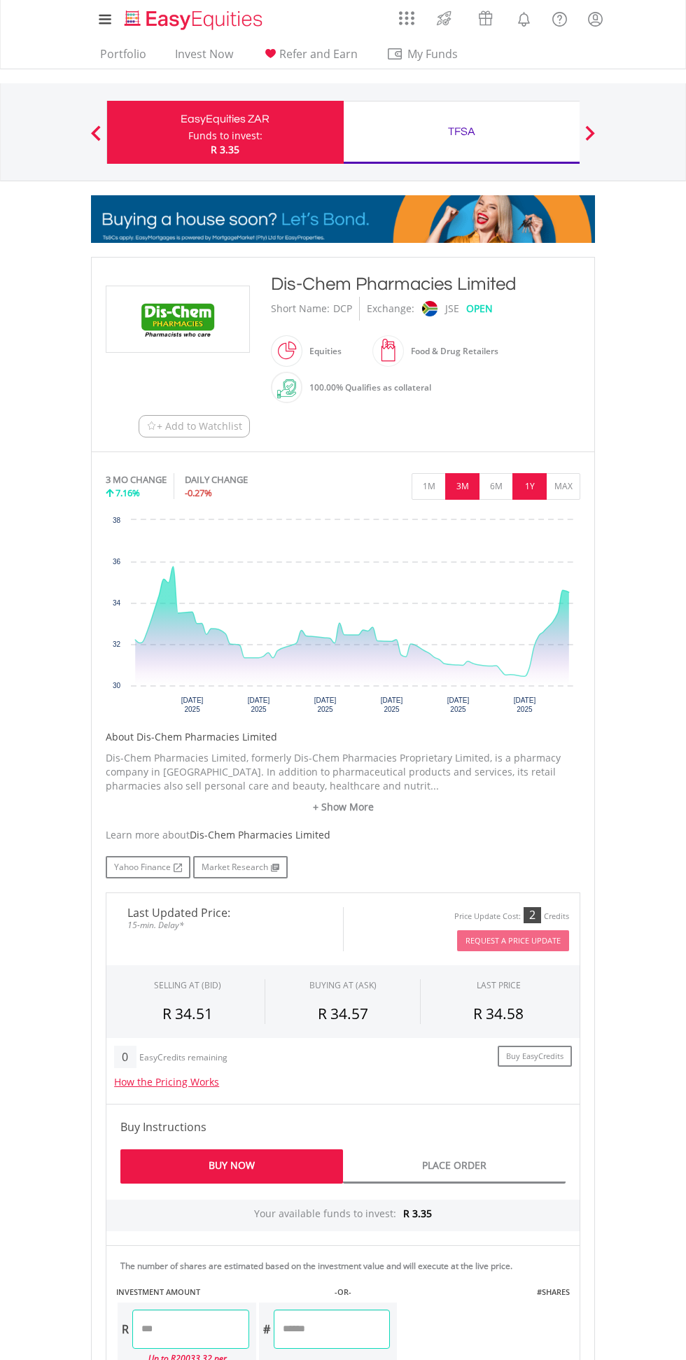
click at [529, 485] on button "1Y" at bounding box center [529, 486] width 34 height 27
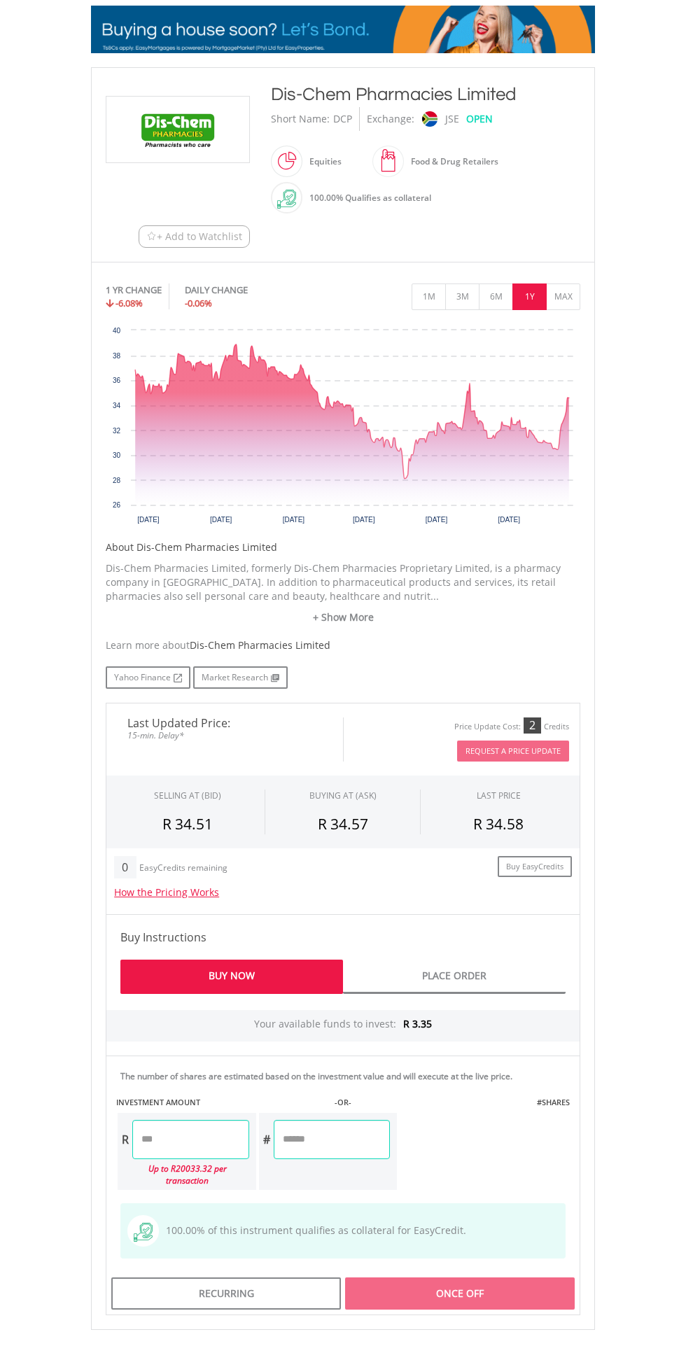
scroll to position [304, 0]
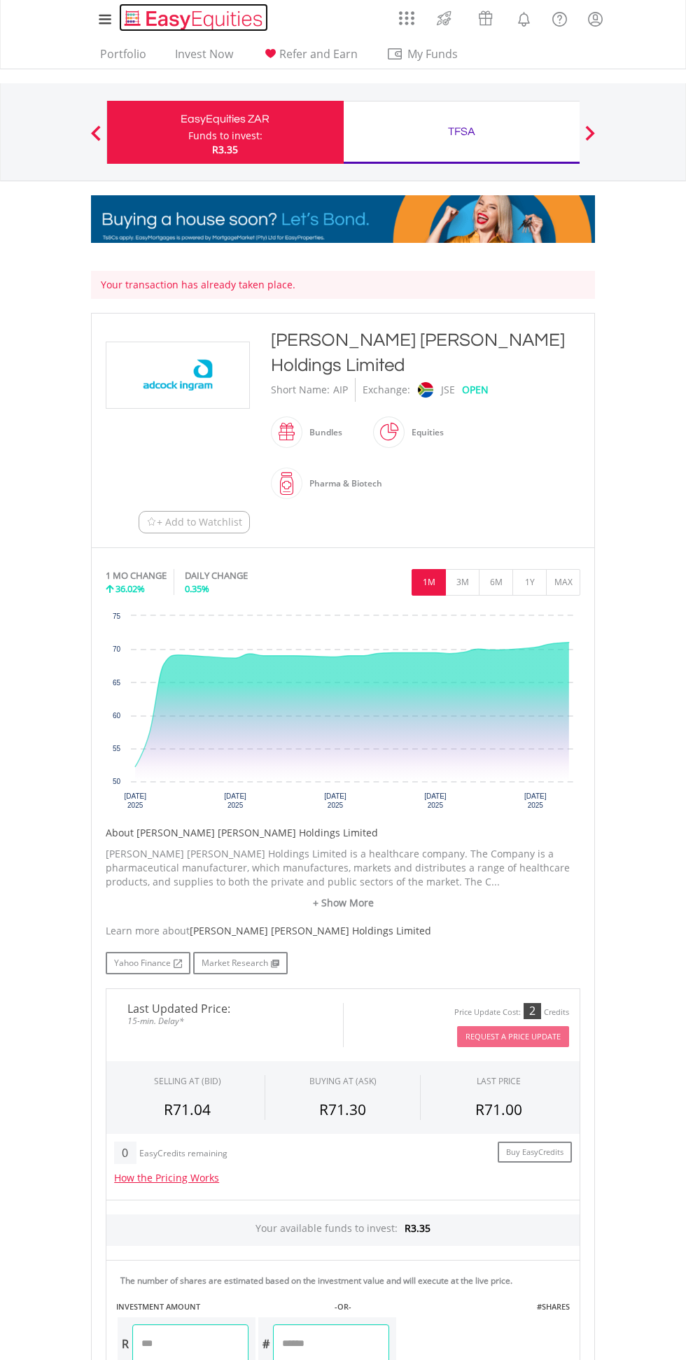
click at [236, 17] on img "Home page" at bounding box center [195, 19] width 146 height 23
click at [215, 63] on link "Invest Now" at bounding box center [203, 58] width 69 height 22
